Goal: Task Accomplishment & Management: Manage account settings

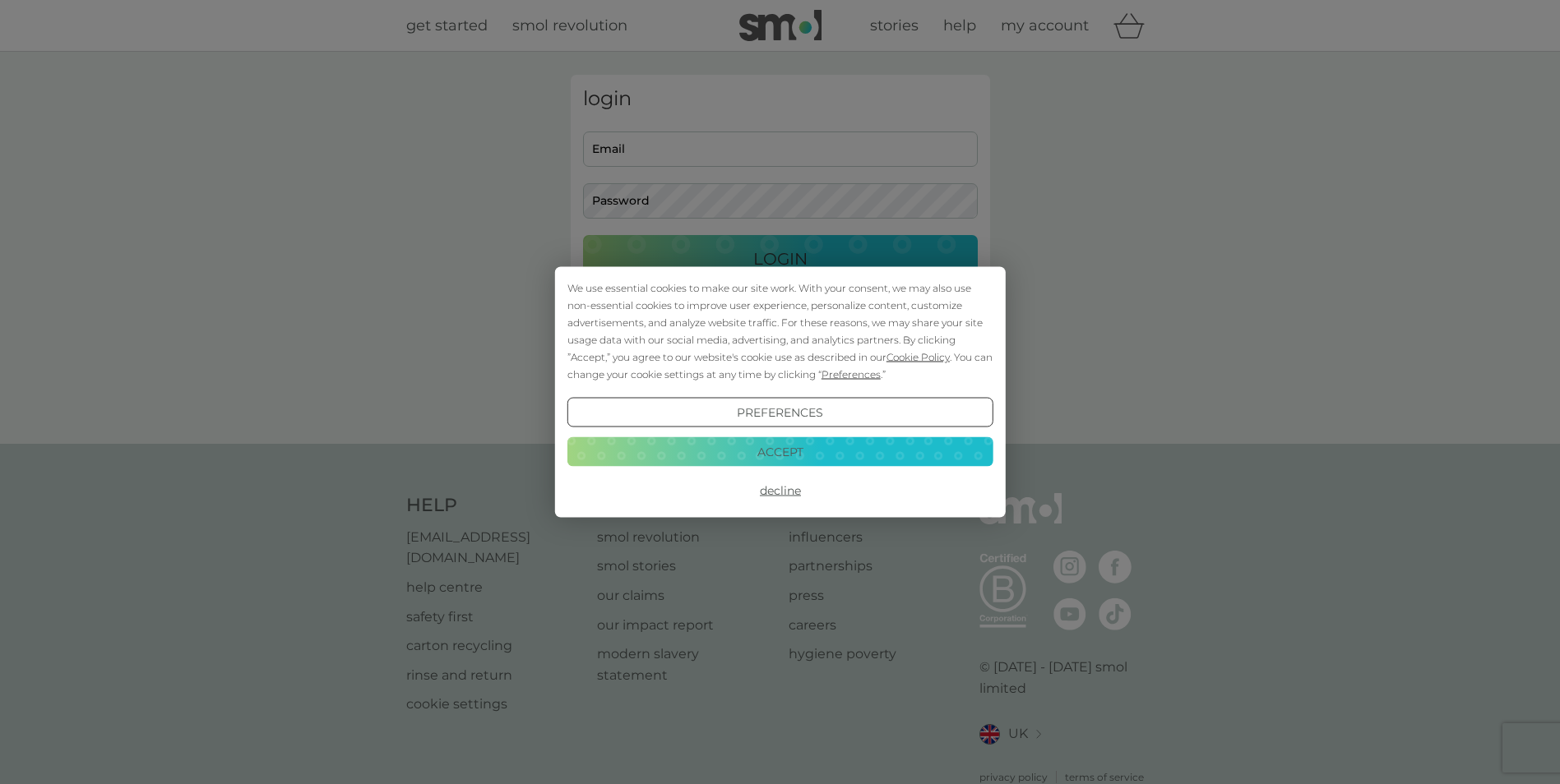
click at [805, 453] on button "Accept" at bounding box center [780, 451] width 426 height 30
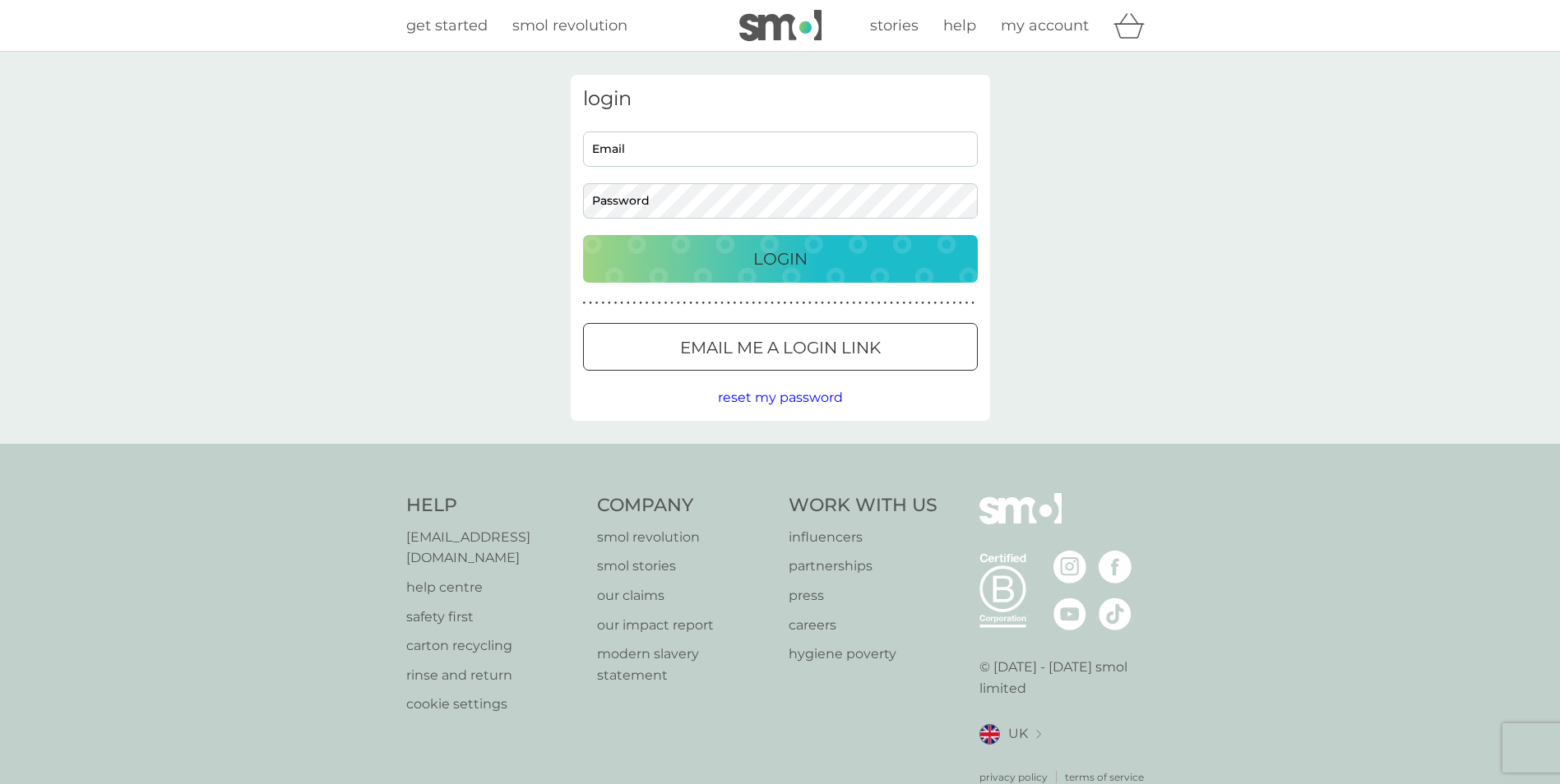
click at [653, 147] on input "Email" at bounding box center [780, 149] width 395 height 36
type input "jaynebassett@btinternet.com"
click at [760, 263] on p "Login" at bounding box center [780, 259] width 54 height 26
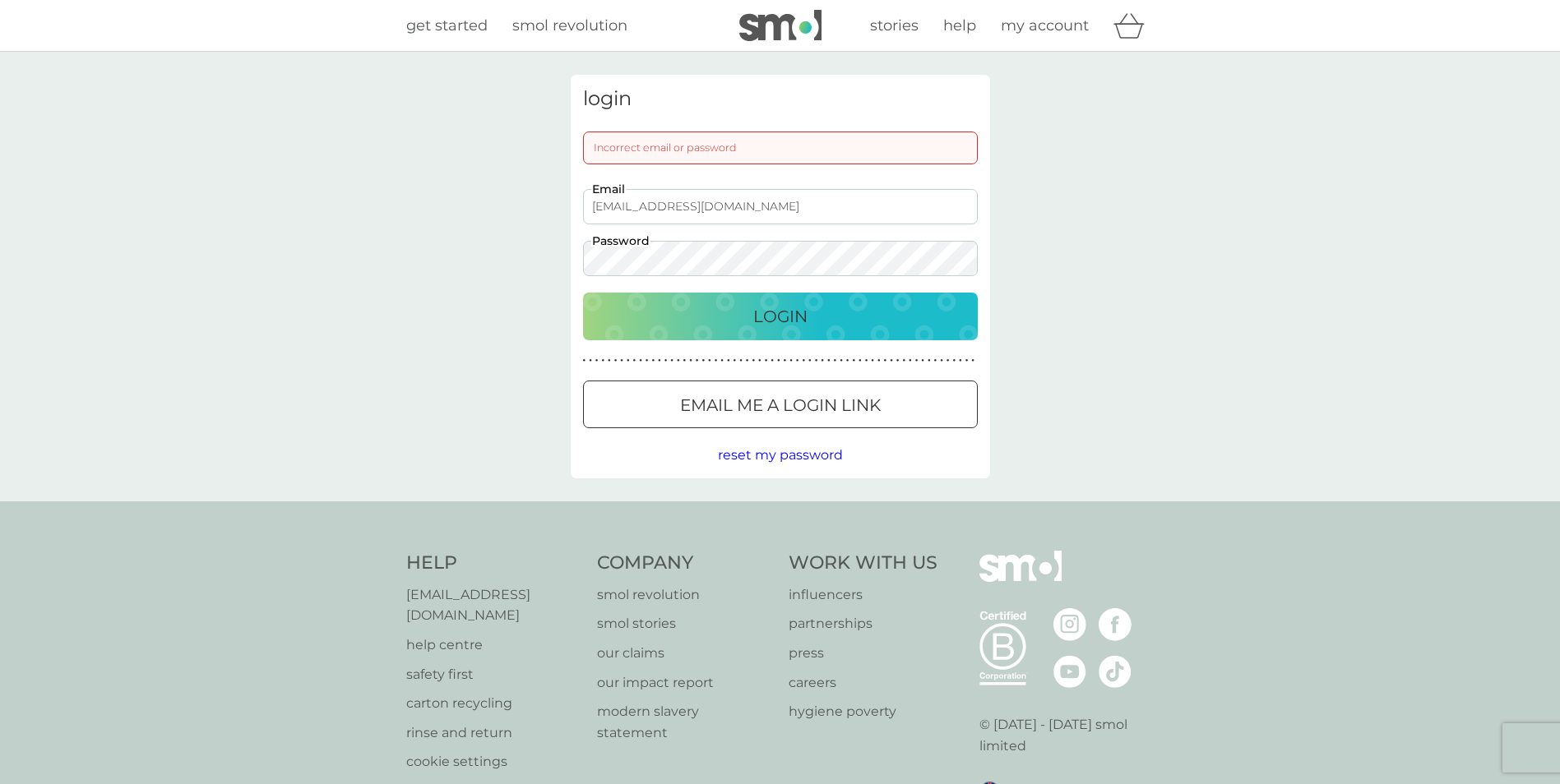
click at [544, 270] on div "login Incorrect email or password jaynebassett@btinternet.com Email Password Lo…" at bounding box center [780, 277] width 1560 height 450
click at [710, 320] on div "Login" at bounding box center [780, 316] width 362 height 26
click at [760, 415] on p "Email me a login link" at bounding box center [780, 405] width 201 height 26
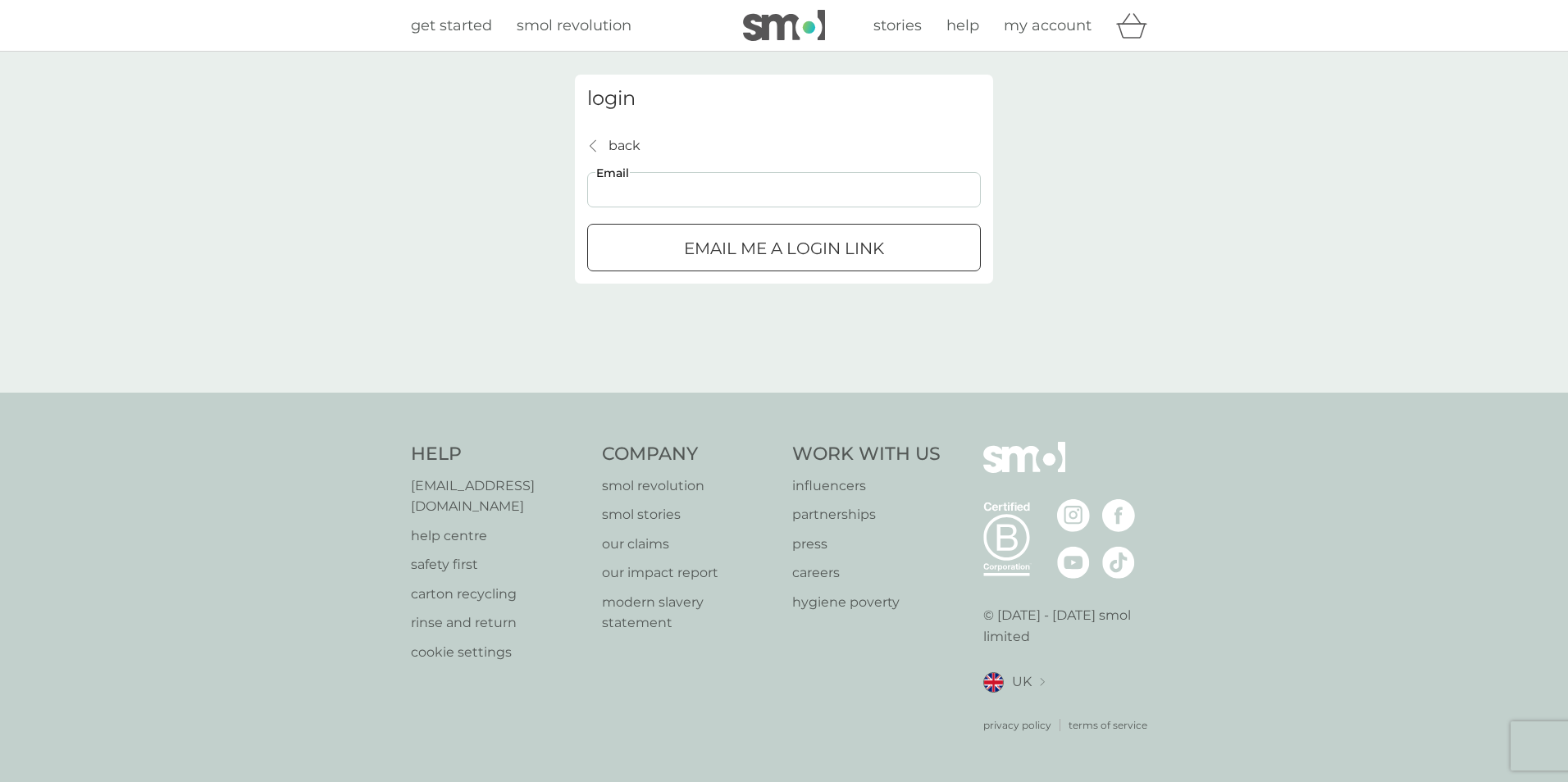
click at [626, 177] on input "Email" at bounding box center [784, 190] width 394 height 36
type input "jaynebassett@btinternet.com"
click at [725, 247] on p "Email me a login link" at bounding box center [784, 248] width 200 height 26
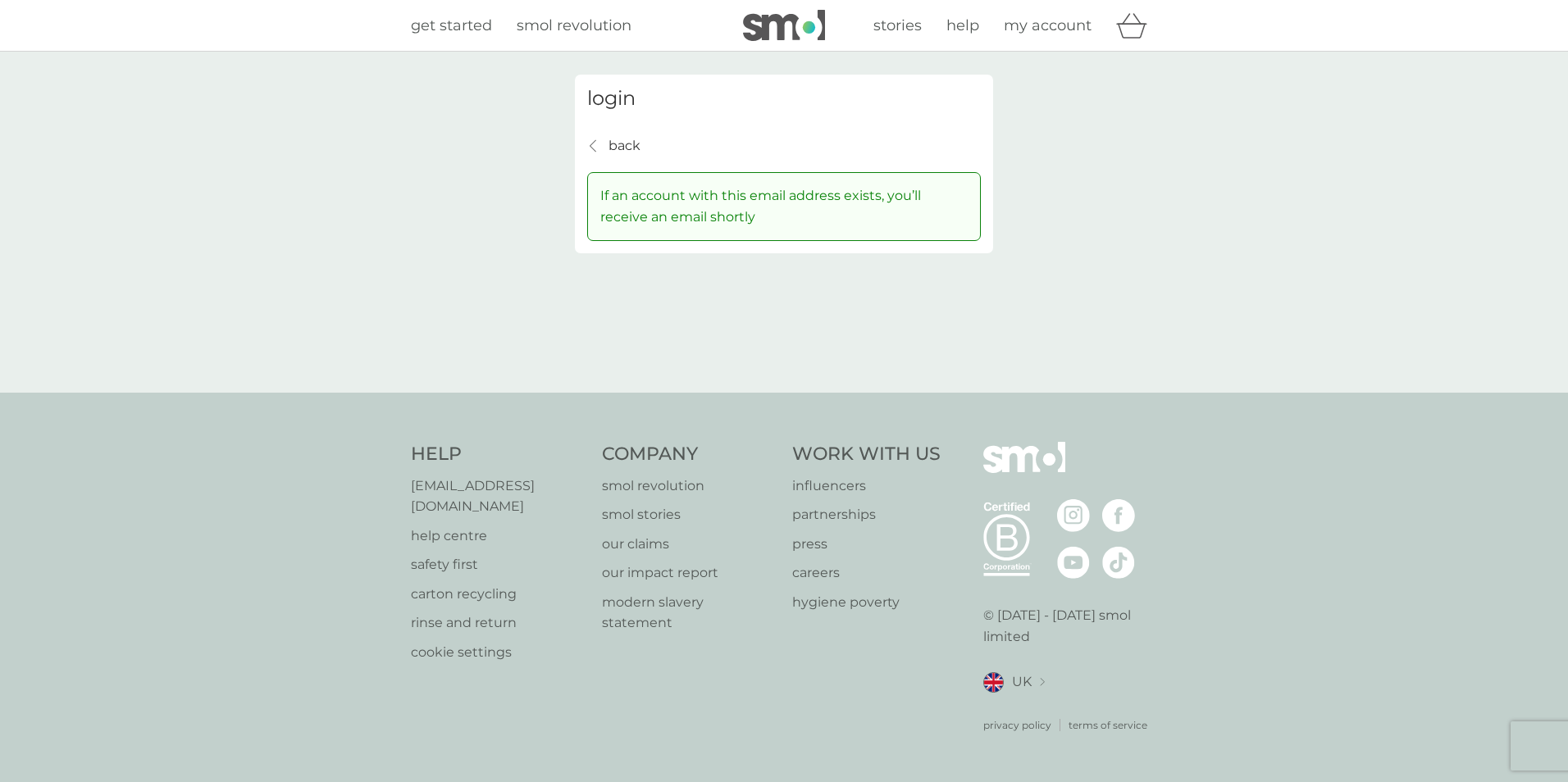
click at [1042, 25] on span "my account" at bounding box center [1047, 25] width 88 height 18
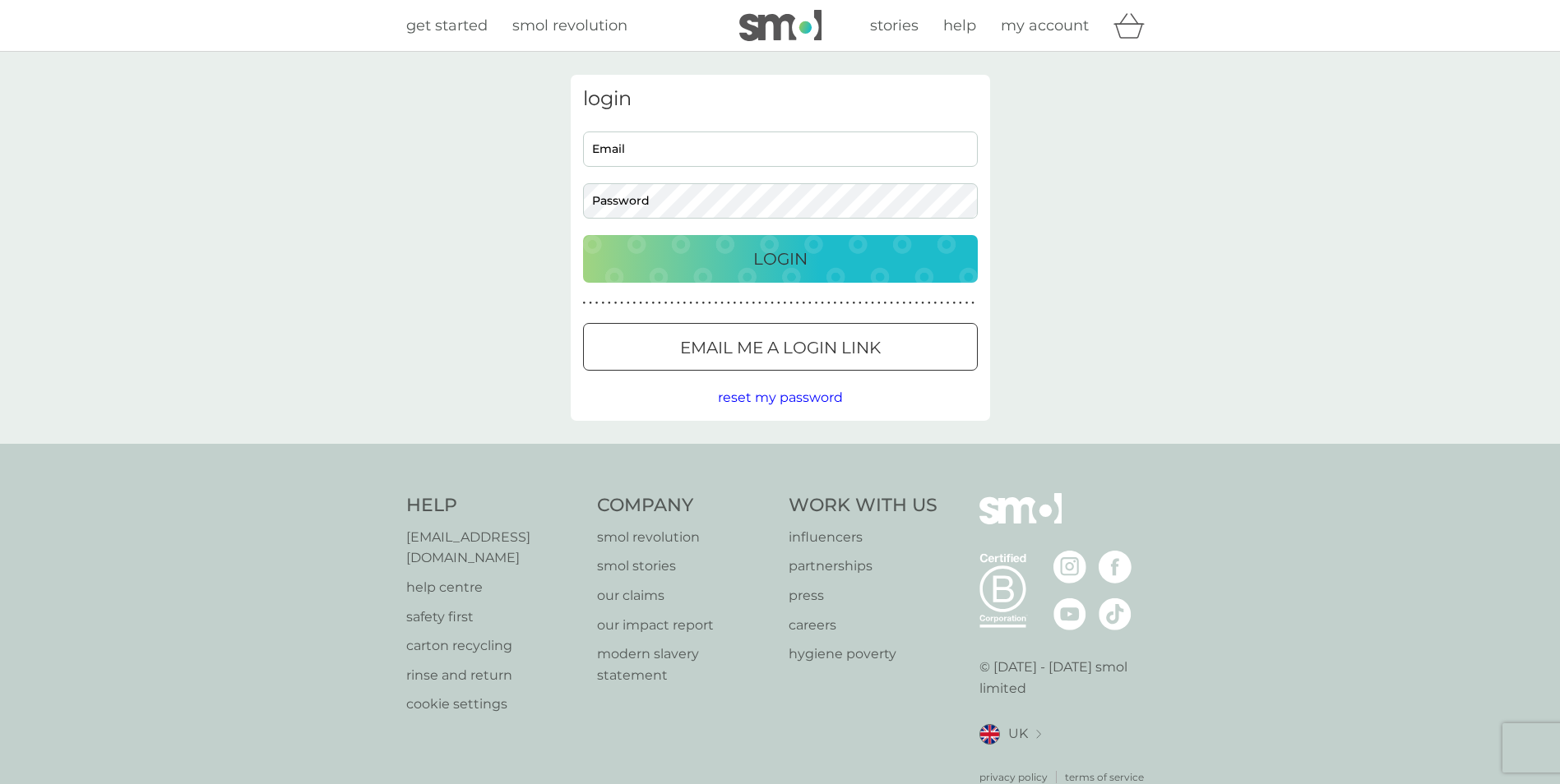
click at [769, 395] on span "reset my password" at bounding box center [780, 398] width 125 height 15
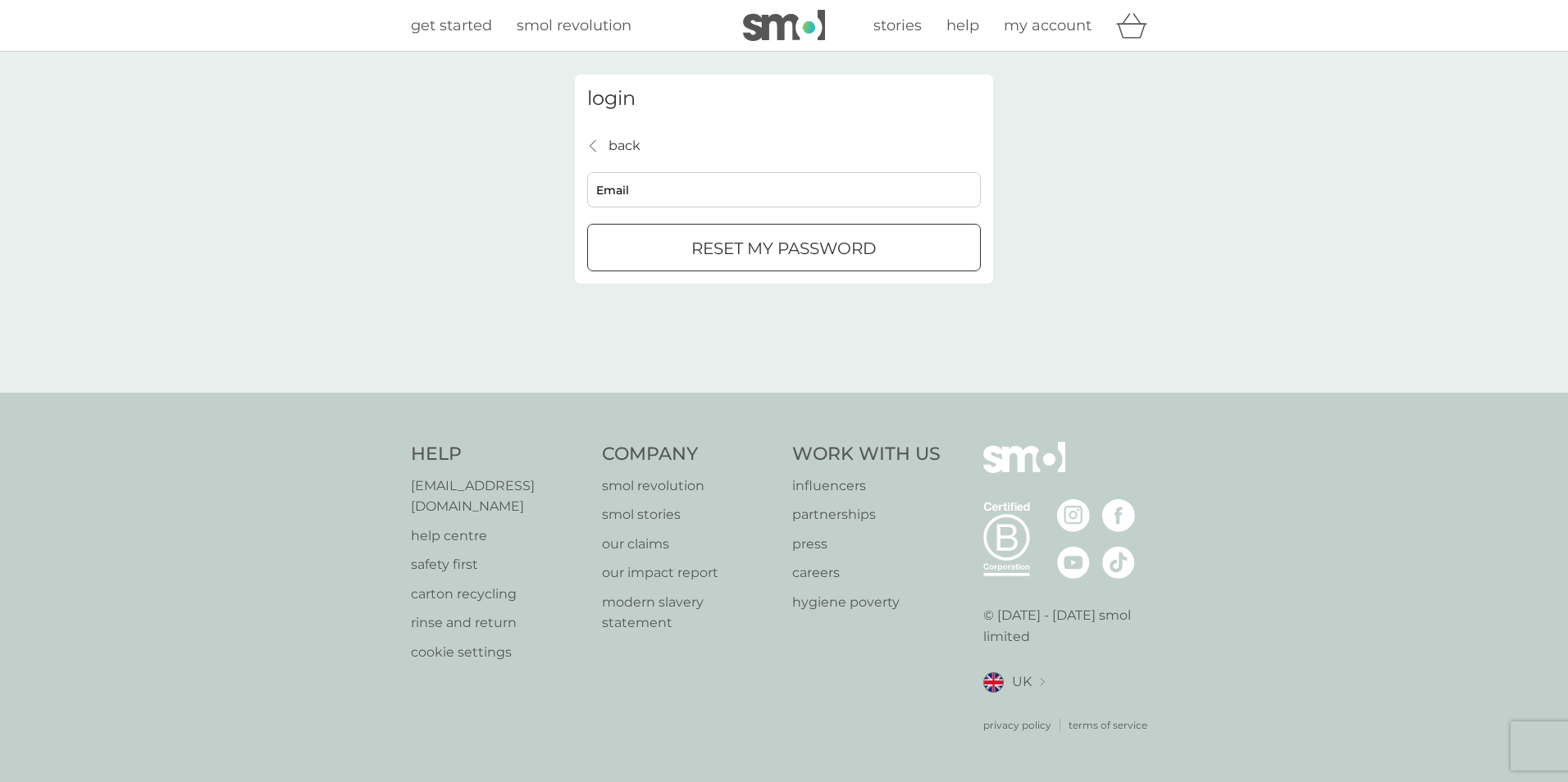
click at [639, 192] on input "Email" at bounding box center [784, 190] width 394 height 36
type input "jaynebassett@btinternet.com"
click at [758, 242] on div "submit" at bounding box center [783, 248] width 59 height 17
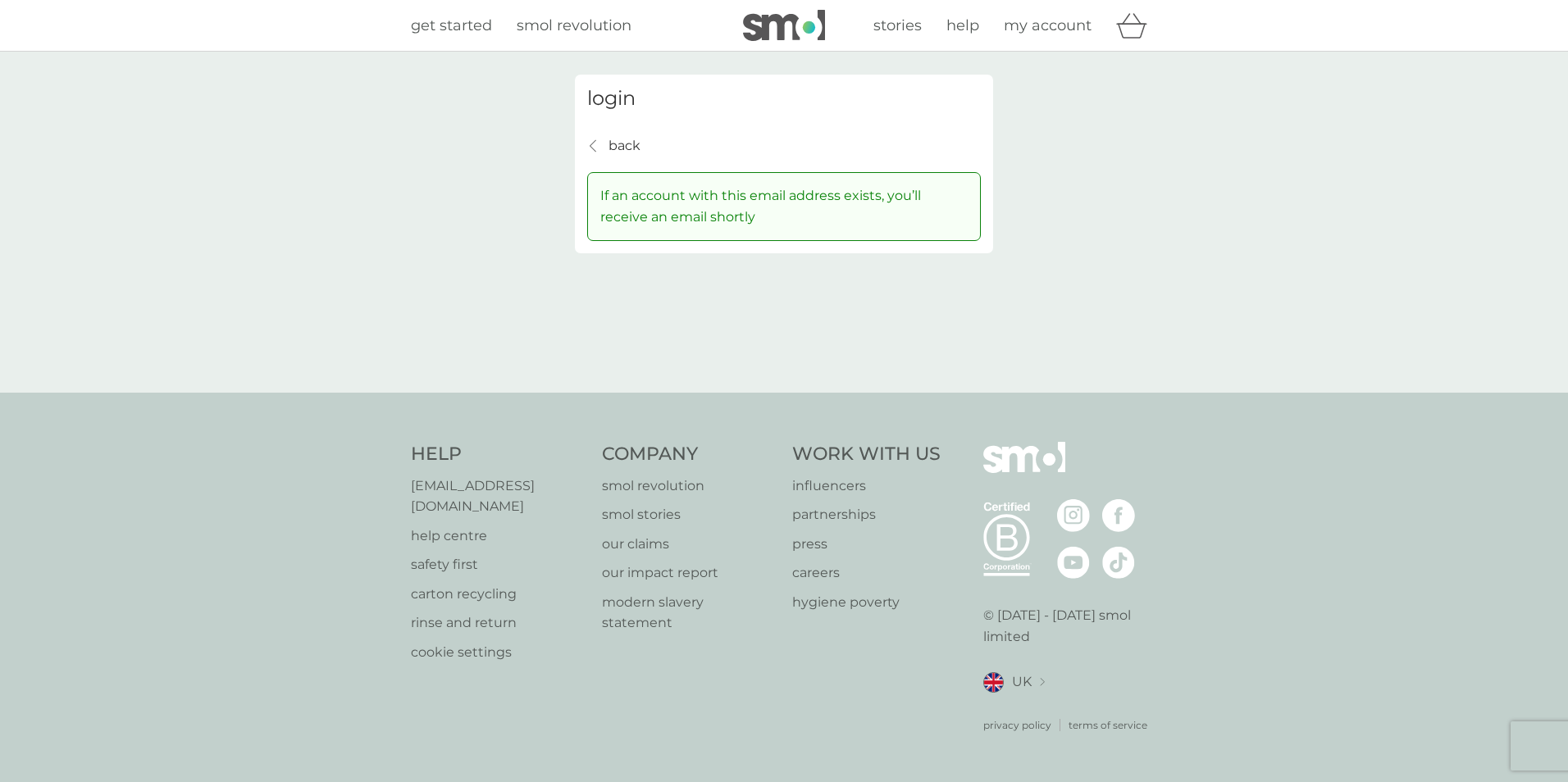
click at [1037, 28] on span "my account" at bounding box center [1047, 25] width 88 height 18
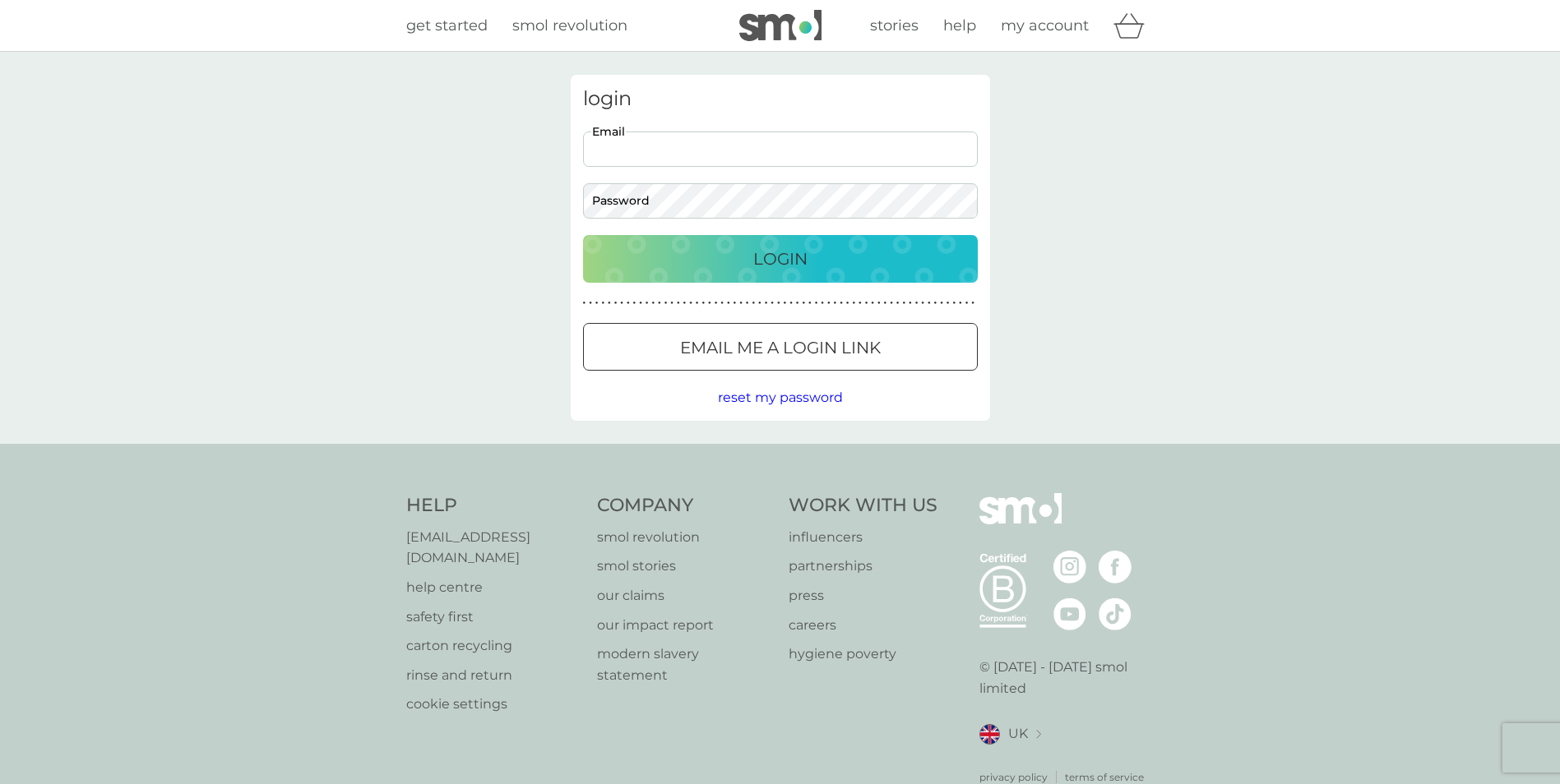
click at [638, 148] on input "Email" at bounding box center [780, 149] width 395 height 36
type input "jaynebassett@btinternet.com"
click at [742, 267] on div "Login" at bounding box center [780, 259] width 362 height 26
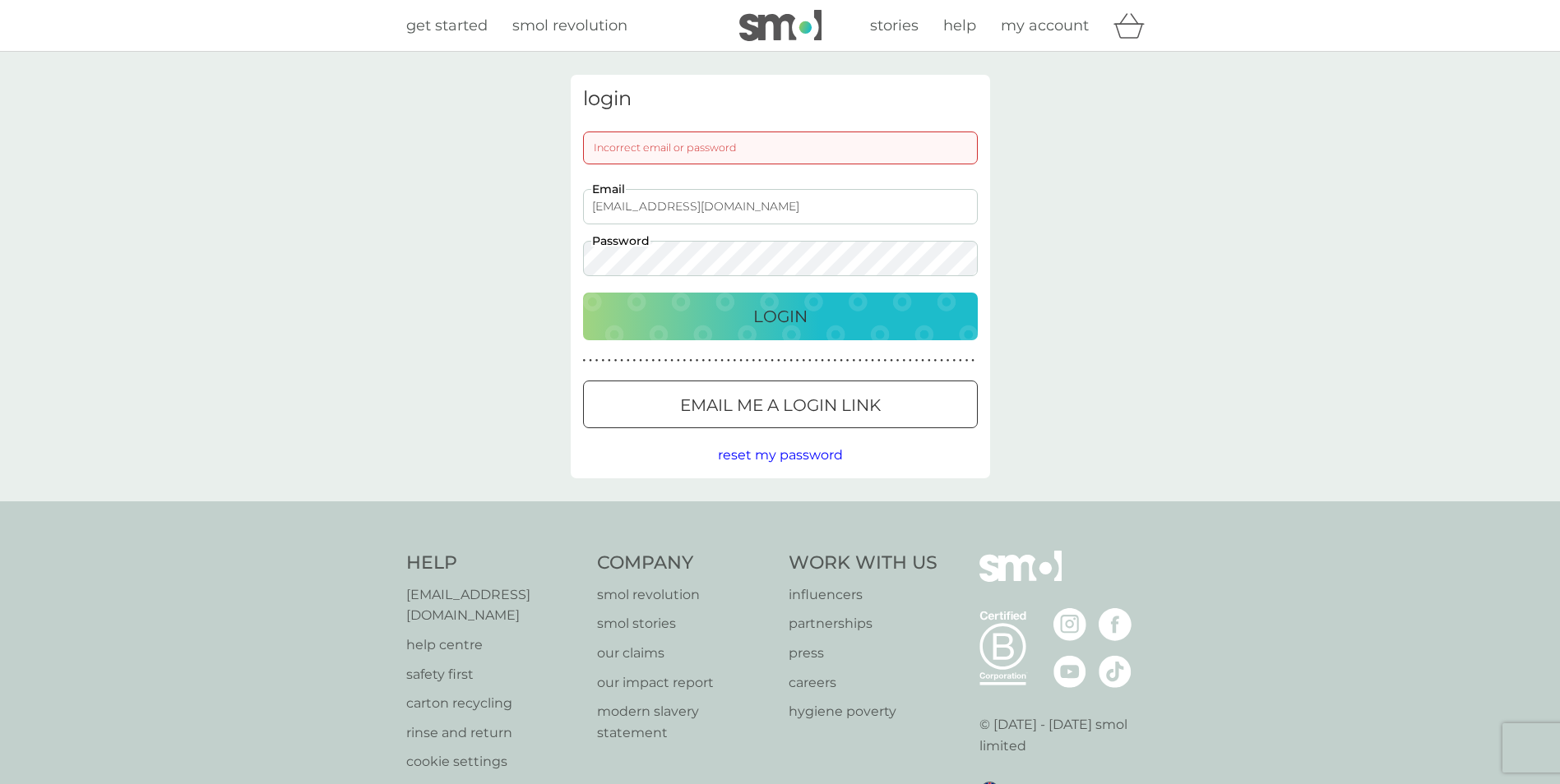
click at [555, 255] on div "login Incorrect email or password jaynebassett@btinternet.com Email Password Lo…" at bounding box center [780, 277] width 1560 height 450
click at [714, 329] on button "Login" at bounding box center [780, 316] width 395 height 47
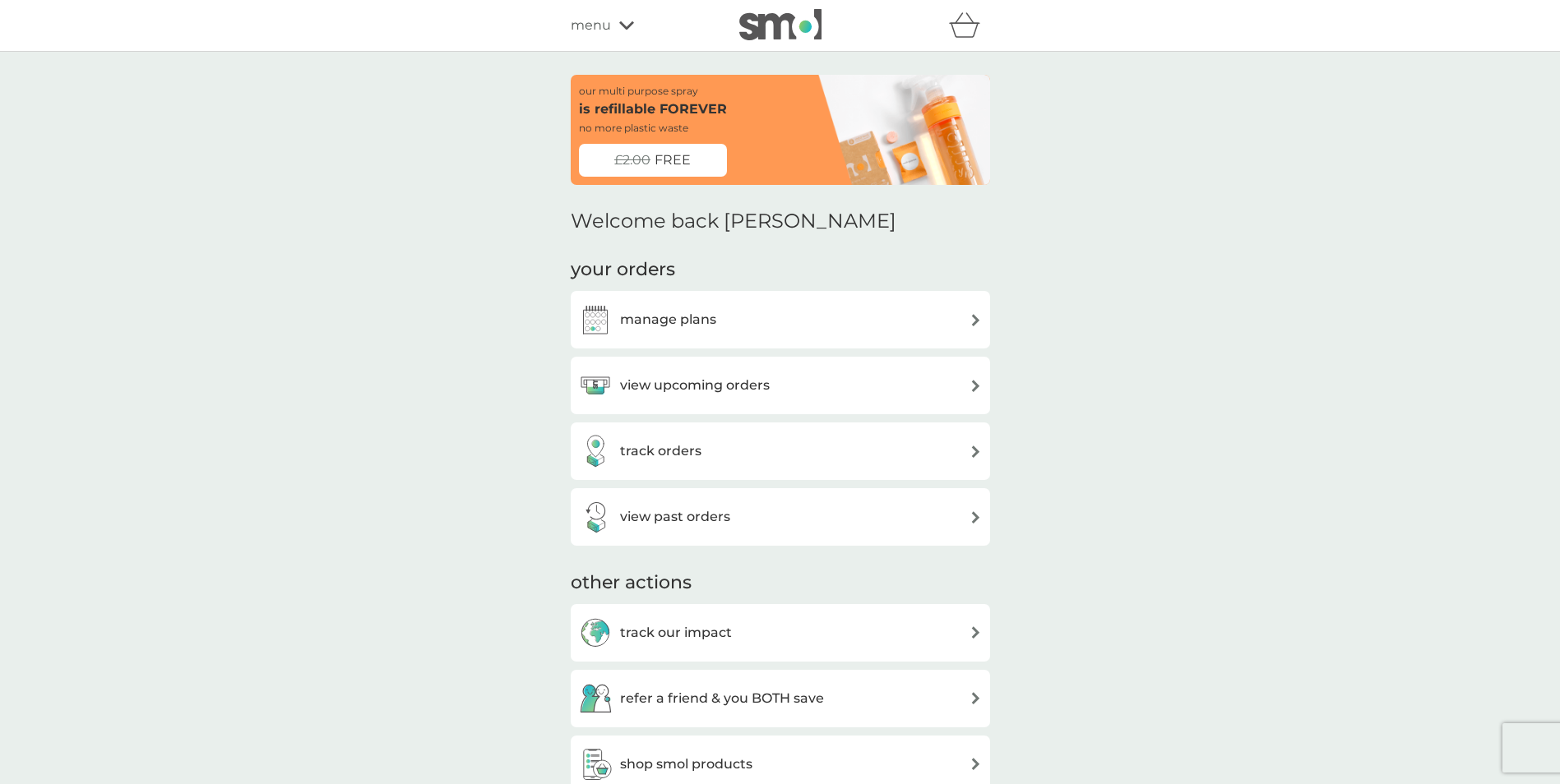
click at [660, 384] on h3 "view upcoming orders" at bounding box center [695, 385] width 150 height 21
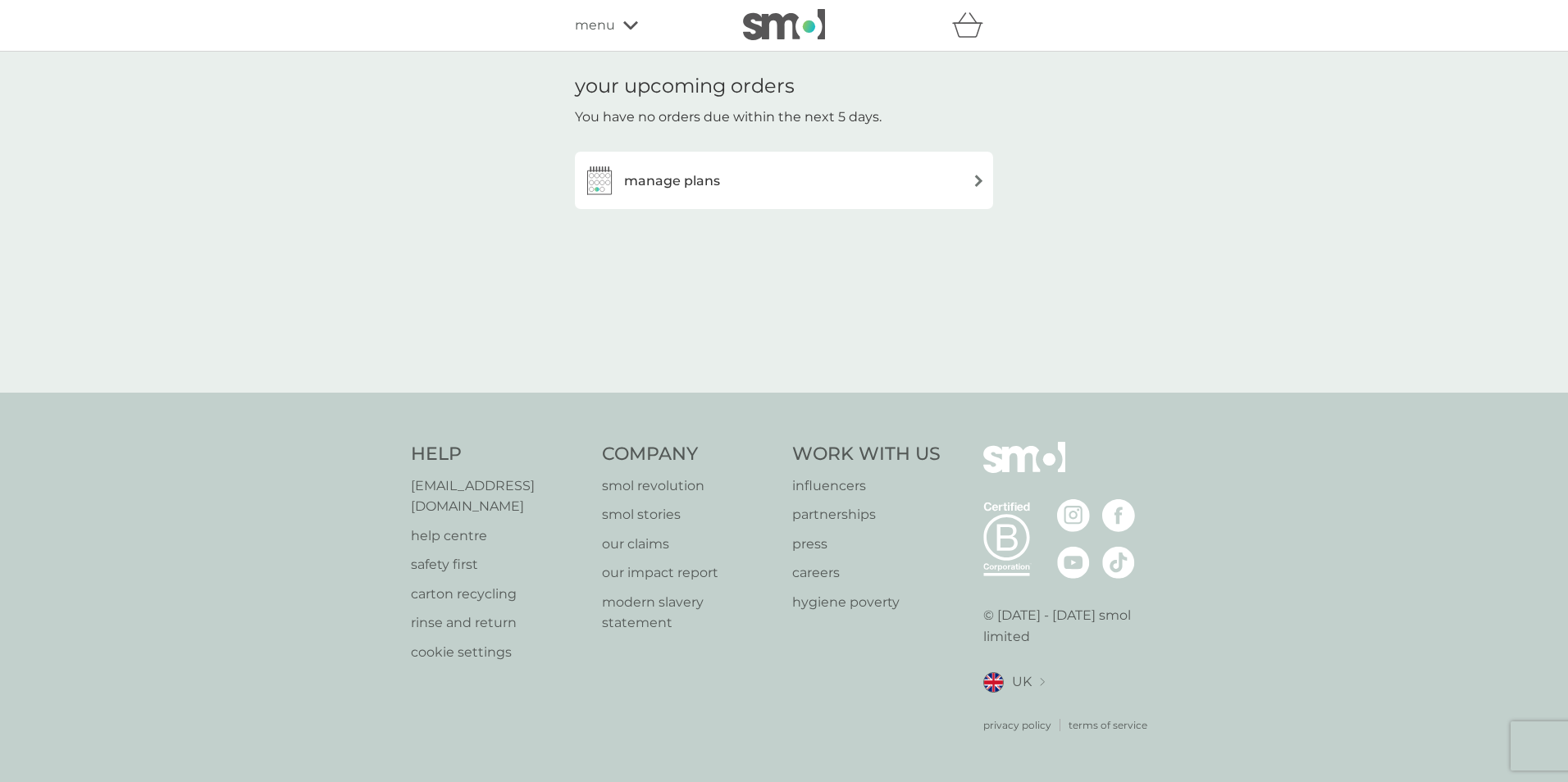
click at [667, 178] on h3 "manage plans" at bounding box center [672, 181] width 96 height 21
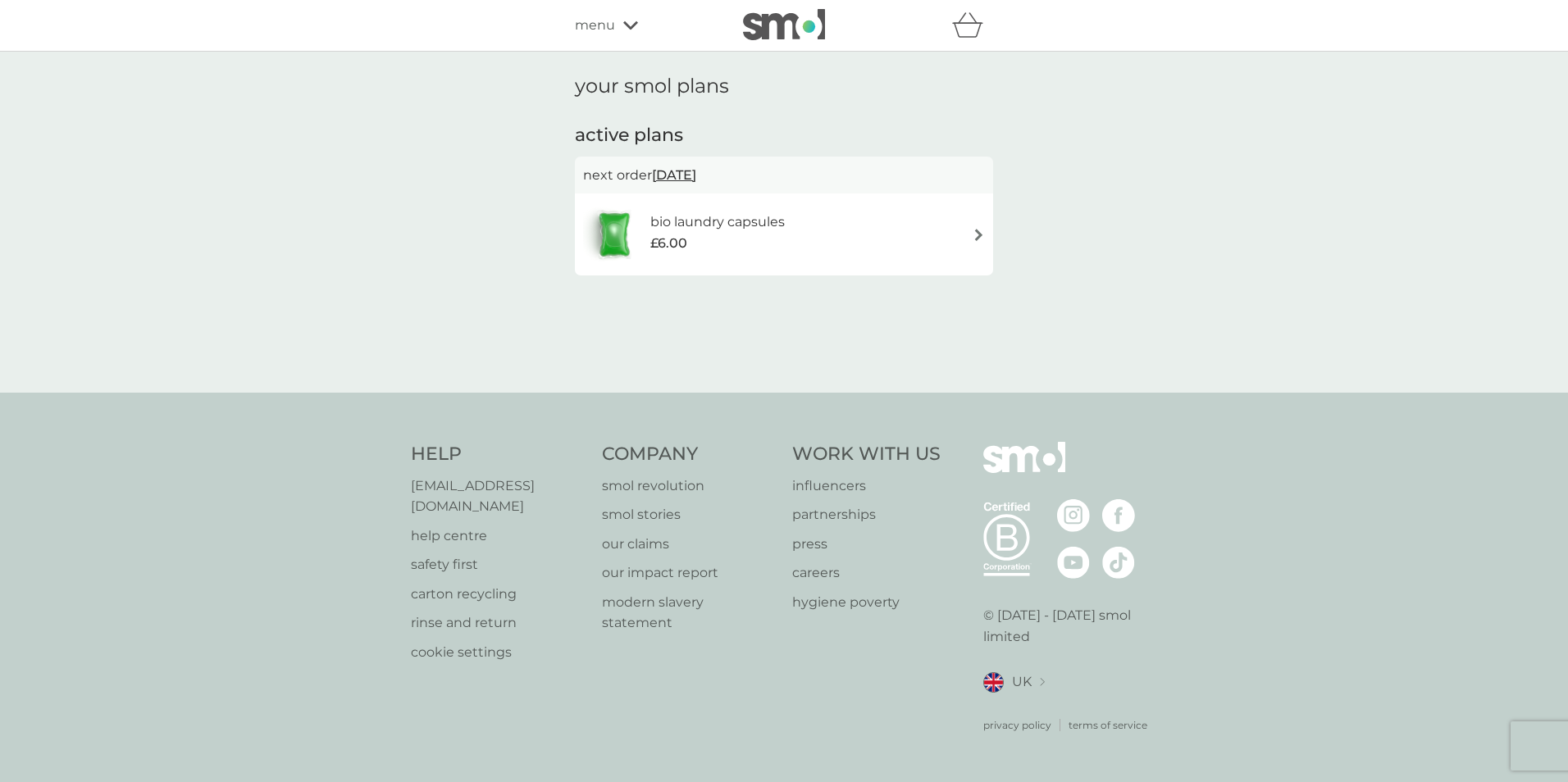
click at [977, 236] on img at bounding box center [979, 235] width 13 height 13
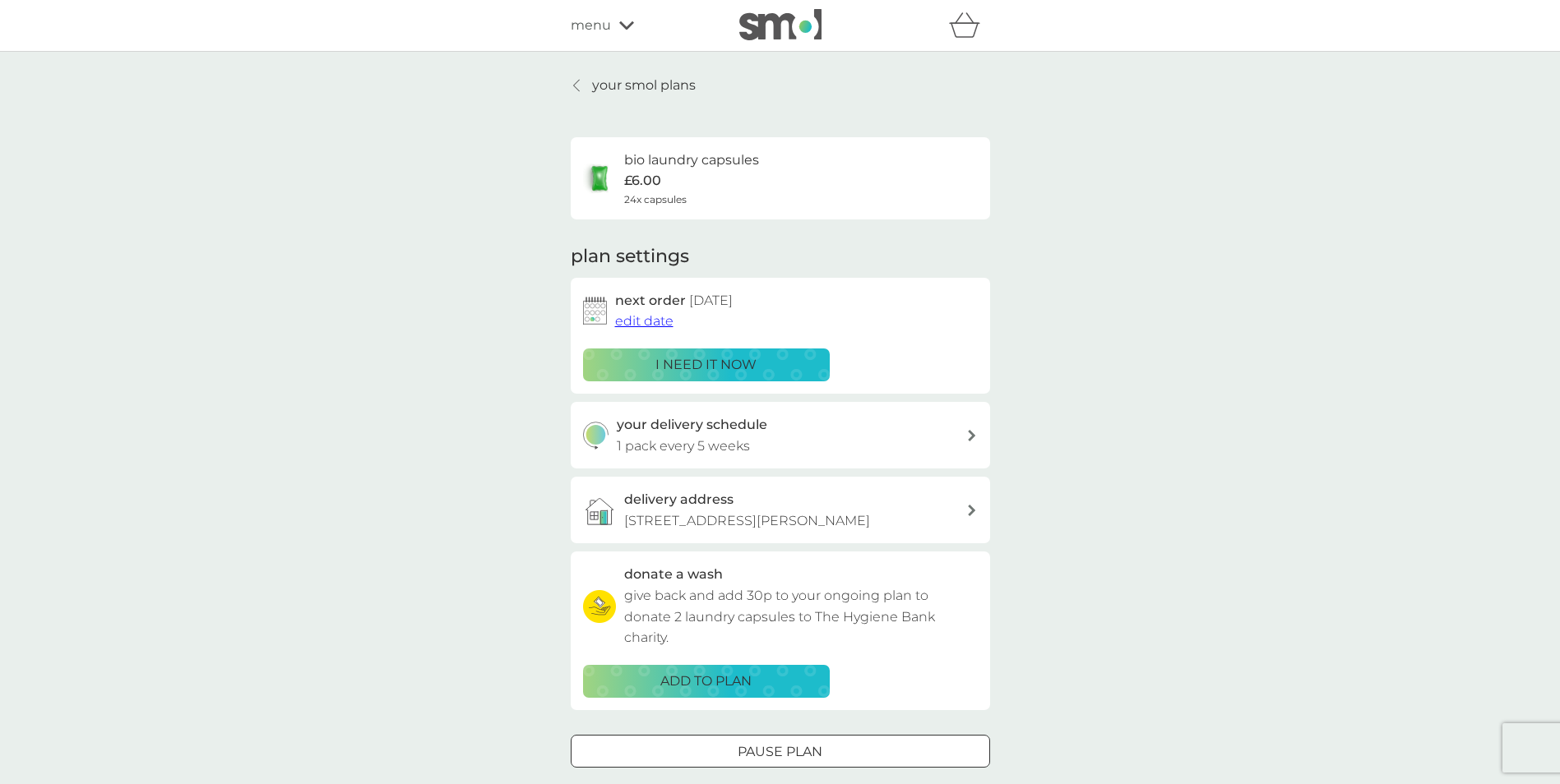
click at [685, 362] on p "i need it now" at bounding box center [705, 365] width 101 height 21
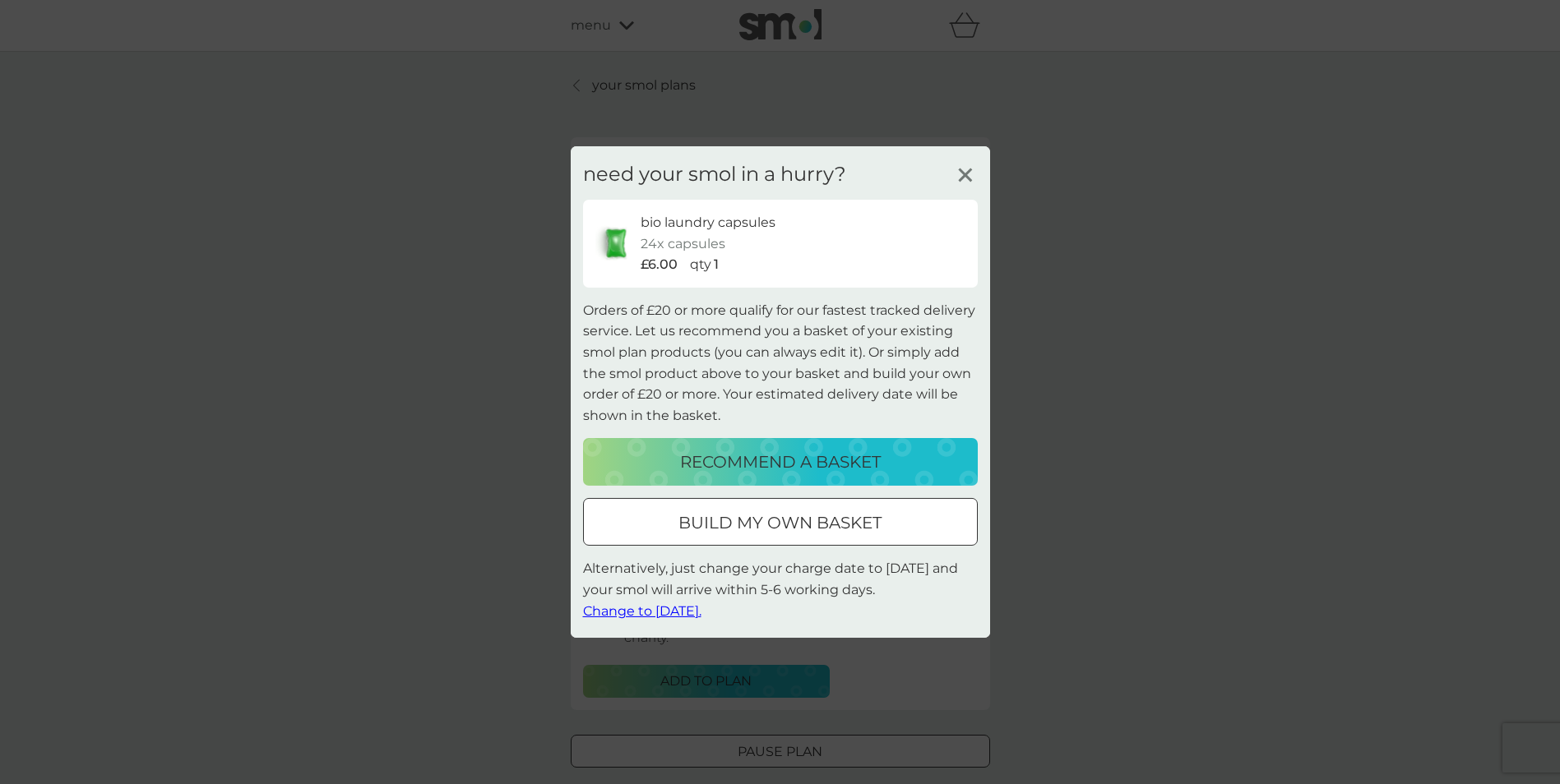
click at [727, 525] on p "build my own basket" at bounding box center [780, 522] width 203 height 26
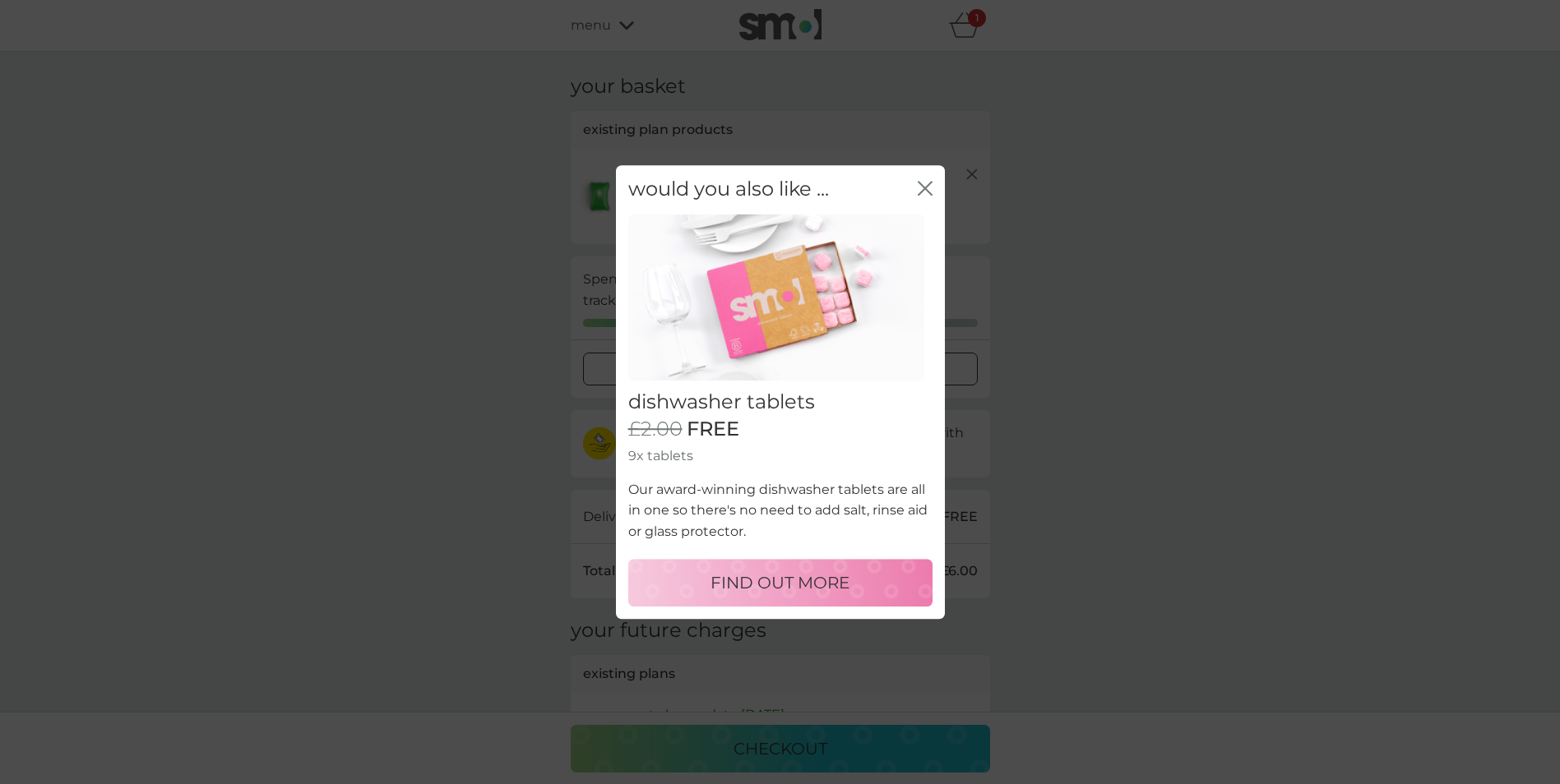
click at [921, 180] on div "close" at bounding box center [924, 189] width 14 height 24
click at [928, 188] on icon "close" at bounding box center [924, 187] width 14 height 14
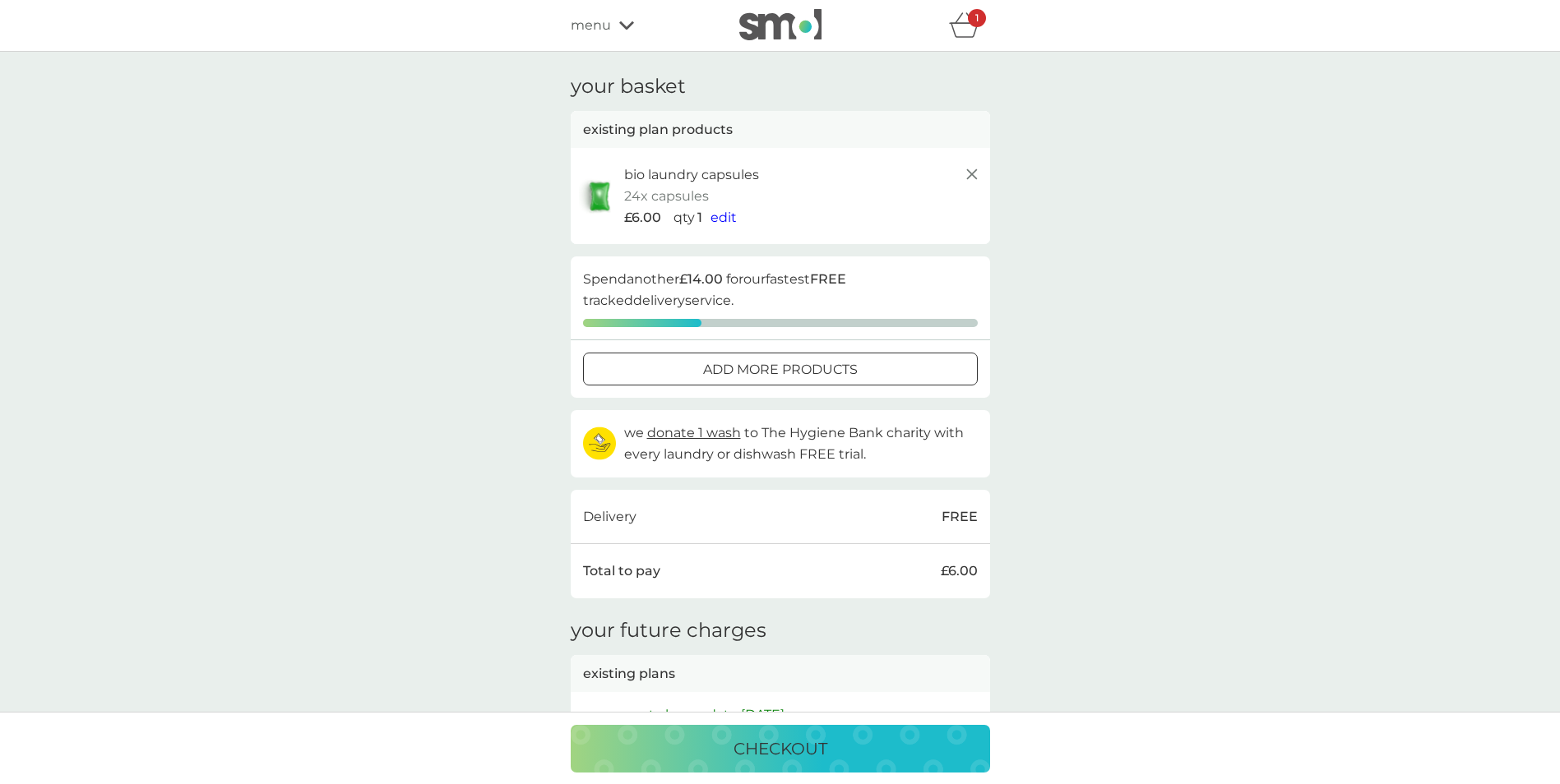
click at [722, 218] on span "edit" at bounding box center [723, 217] width 26 height 15
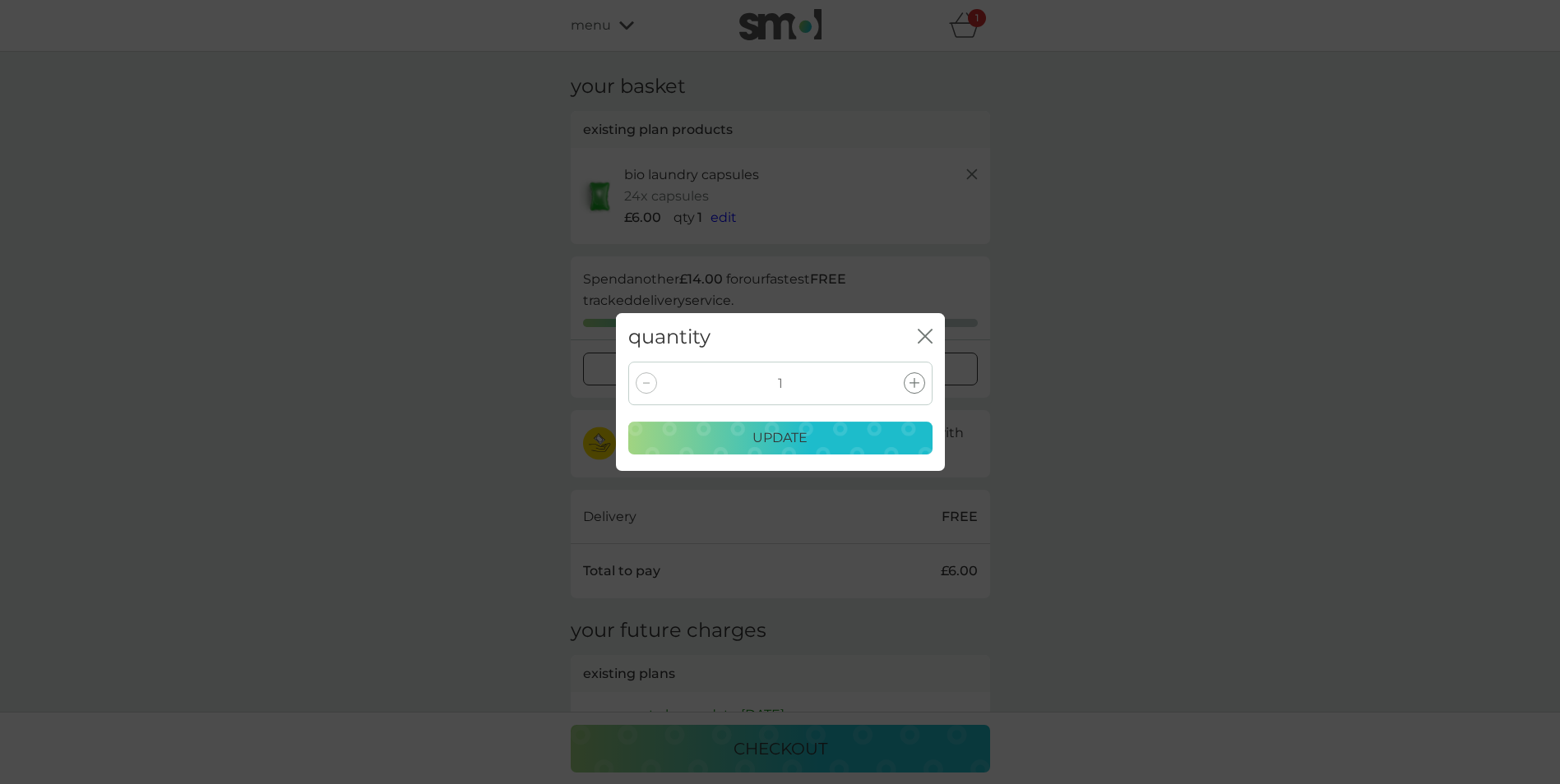
click at [910, 381] on icon at bounding box center [915, 383] width 10 height 10
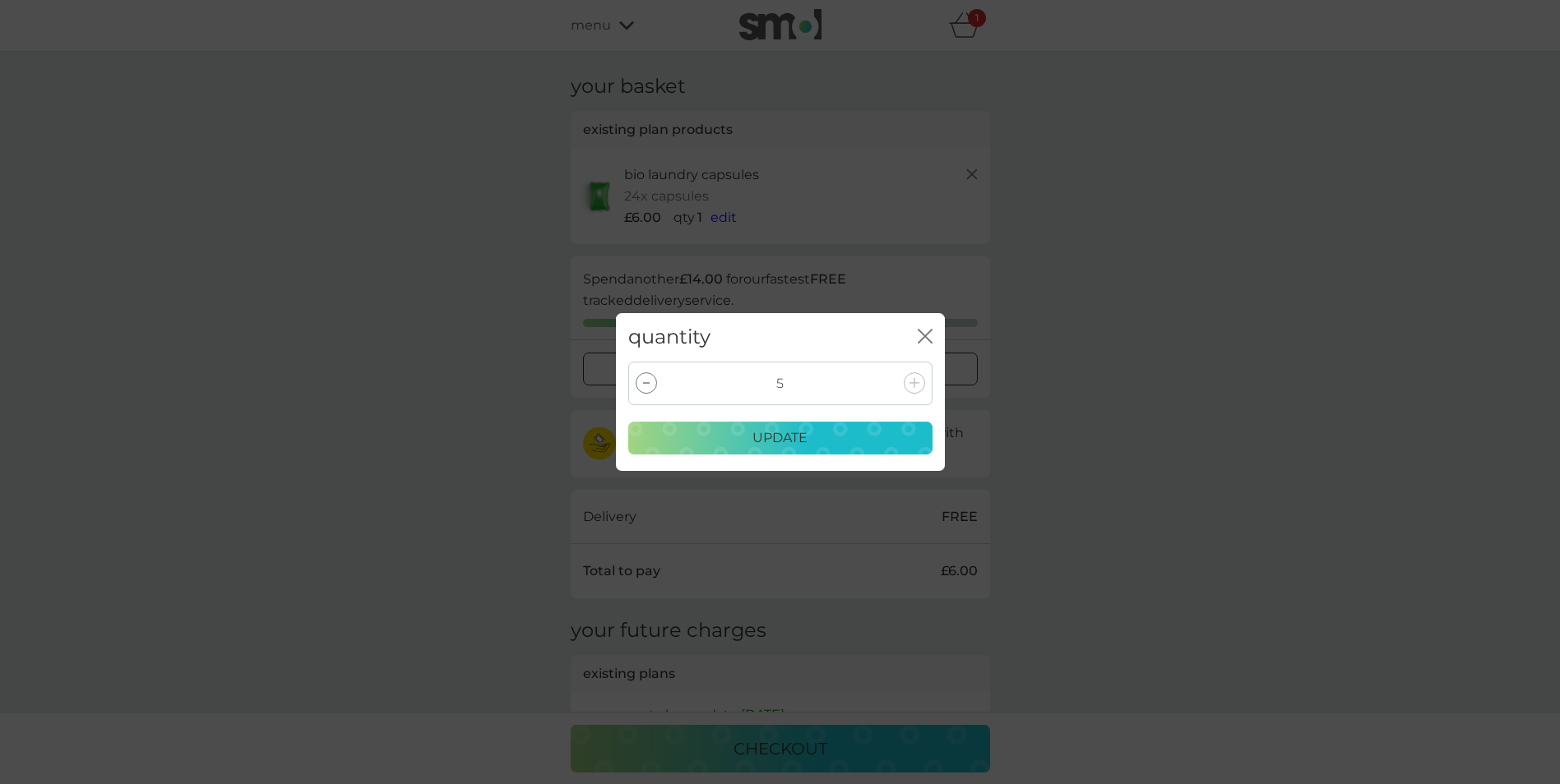
click at [910, 381] on icon at bounding box center [915, 383] width 10 height 10
click at [917, 384] on icon at bounding box center [915, 383] width 10 height 10
click at [932, 331] on div "quantity close" at bounding box center [780, 337] width 329 height 48
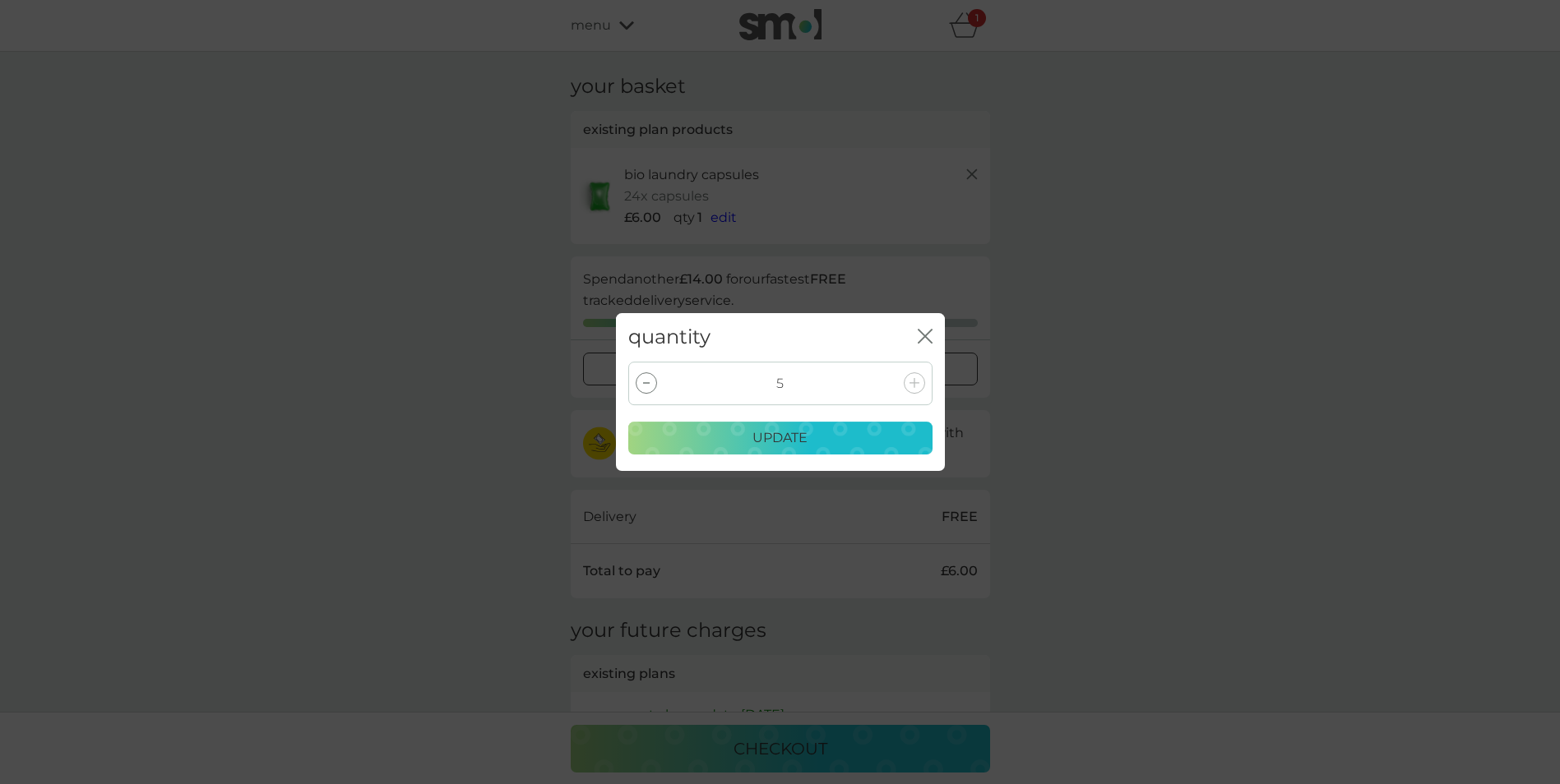
click at [921, 336] on icon "close" at bounding box center [924, 336] width 14 height 14
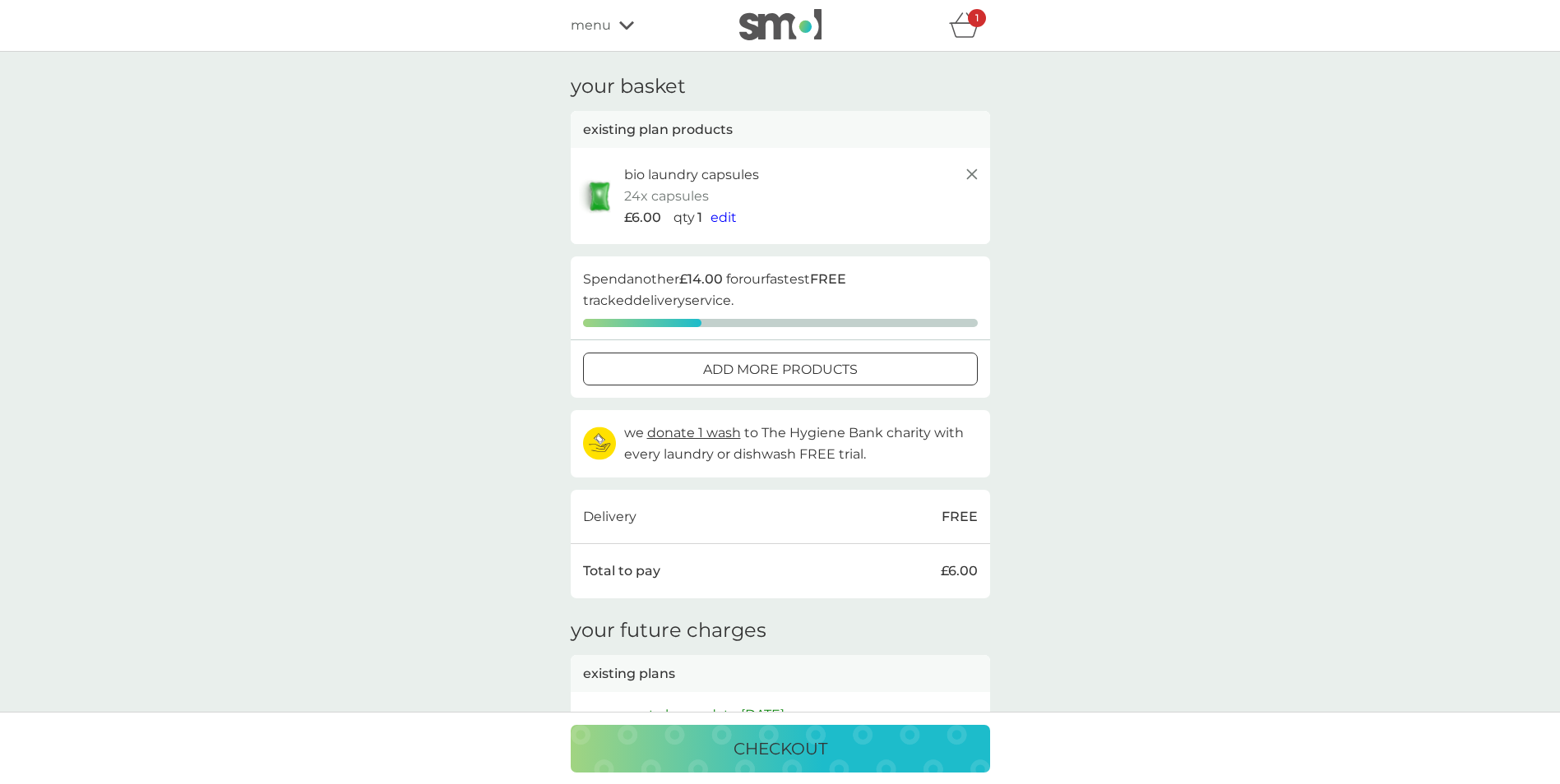
click at [723, 217] on span "edit" at bounding box center [723, 217] width 26 height 15
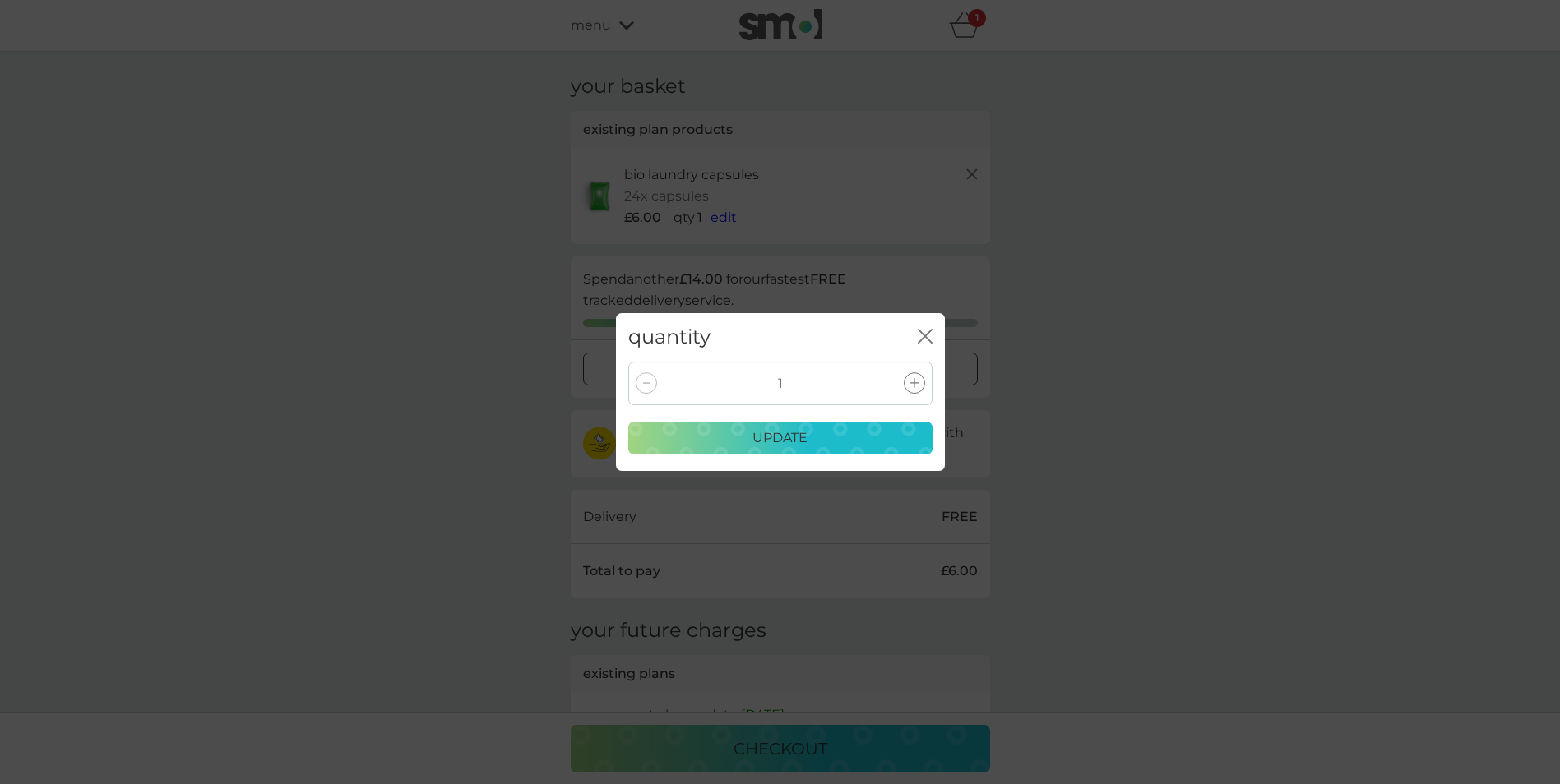
click at [918, 384] on icon at bounding box center [915, 383] width 10 height 10
click at [796, 439] on p "update" at bounding box center [780, 438] width 55 height 21
click at [931, 340] on icon "close" at bounding box center [924, 336] width 14 height 14
click at [918, 339] on icon "close" at bounding box center [924, 336] width 14 height 14
click at [928, 339] on icon "close" at bounding box center [924, 336] width 14 height 14
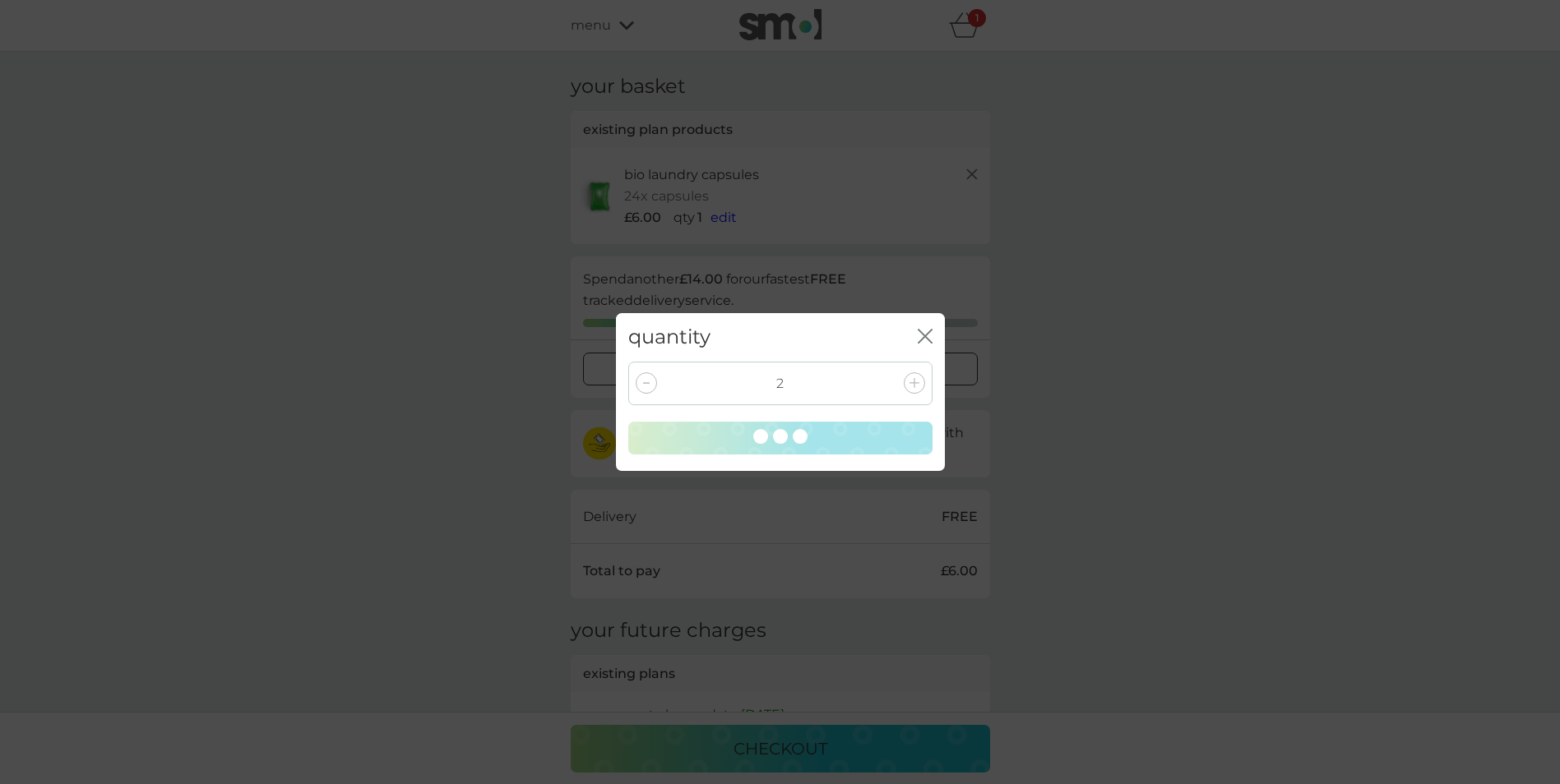
click at [928, 339] on icon "close" at bounding box center [924, 336] width 14 height 14
